Goal: Information Seeking & Learning: Check status

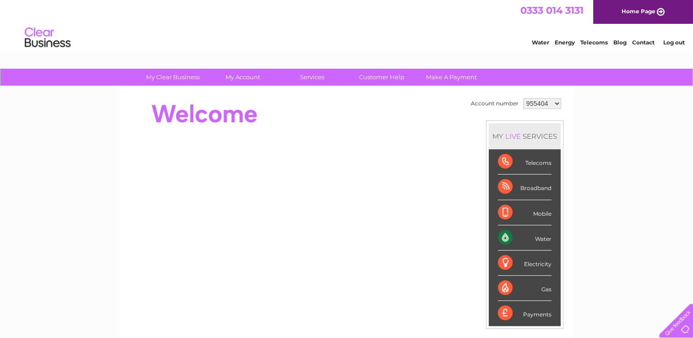
click at [555, 103] on select "955404 1127466" at bounding box center [542, 103] width 38 height 11
select select "1127466"
click at [523, 98] on select "955404 1127466" at bounding box center [542, 103] width 38 height 11
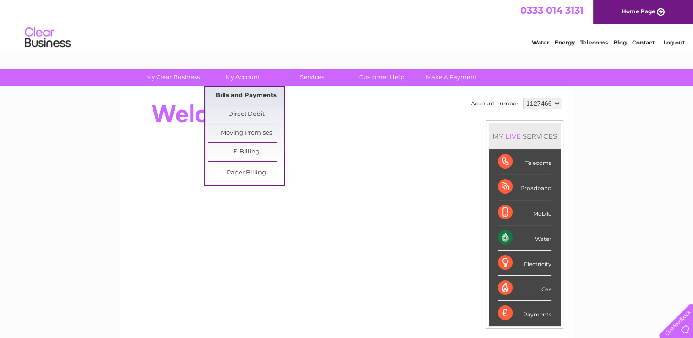
click at [249, 95] on link "Bills and Payments" at bounding box center [246, 96] width 76 height 18
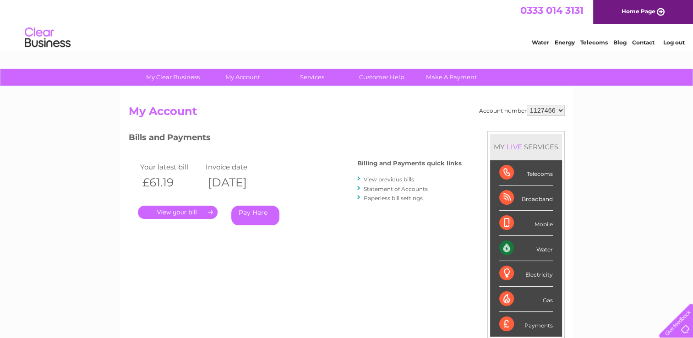
click at [196, 213] on link "." at bounding box center [178, 212] width 80 height 13
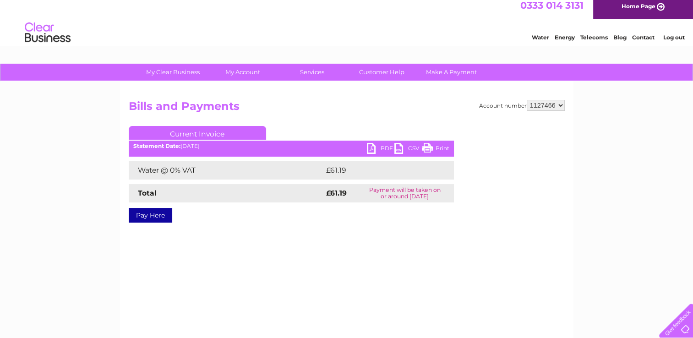
scroll to position [3, 0]
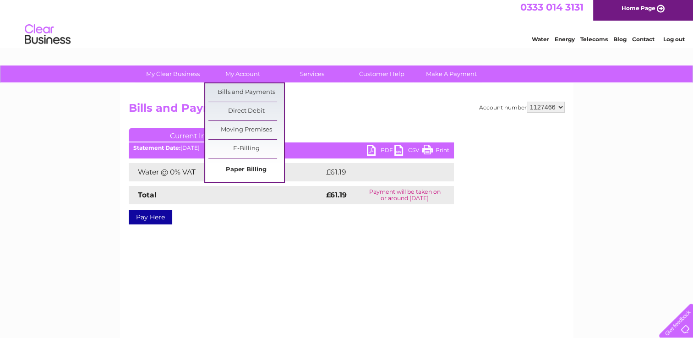
click at [244, 166] on link "Paper Billing" at bounding box center [246, 170] width 76 height 18
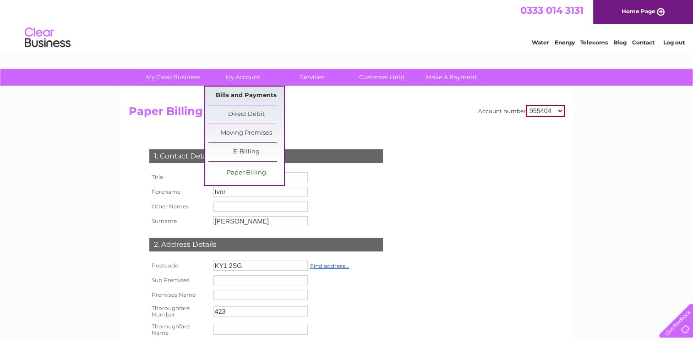
click at [247, 97] on link "Bills and Payments" at bounding box center [246, 96] width 76 height 18
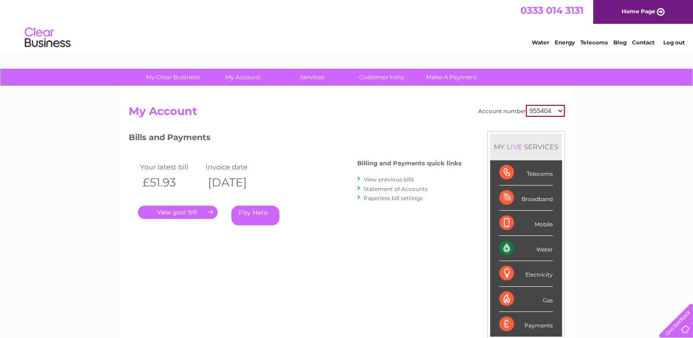
click at [558, 109] on select "955404 1127466" at bounding box center [545, 111] width 39 height 12
select select "1127466"
click at [527, 105] on select "955404 1127466" at bounding box center [545, 111] width 39 height 12
click at [380, 187] on link "Statement of Accounts" at bounding box center [396, 188] width 64 height 7
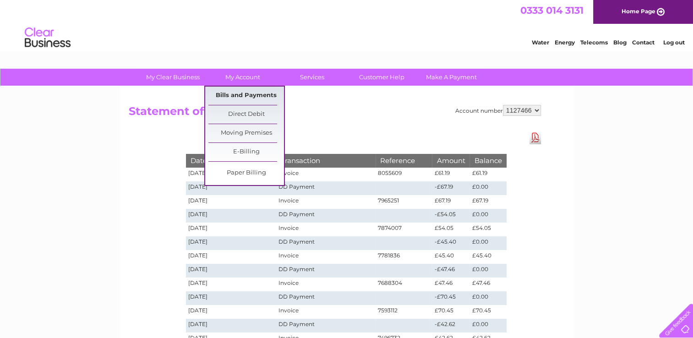
click at [247, 94] on link "Bills and Payments" at bounding box center [246, 96] width 76 height 18
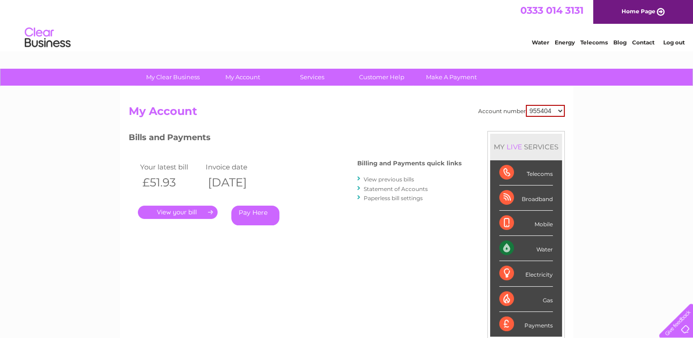
click at [560, 110] on select "955404 1127466" at bounding box center [545, 111] width 39 height 12
select select "1127466"
click at [527, 105] on select "955404 1127466" at bounding box center [545, 111] width 39 height 12
click at [180, 213] on link "." at bounding box center [178, 212] width 80 height 13
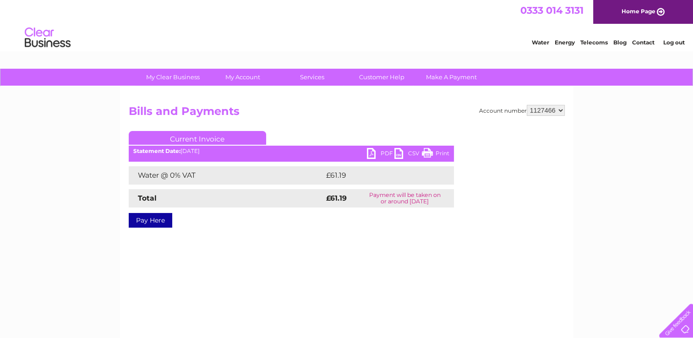
click at [213, 136] on link "Current Invoice" at bounding box center [197, 138] width 137 height 14
click at [538, 43] on link "Water" at bounding box center [540, 42] width 17 height 7
click at [674, 42] on link "Log out" at bounding box center [674, 42] width 22 height 7
